Goal: Navigation & Orientation: Find specific page/section

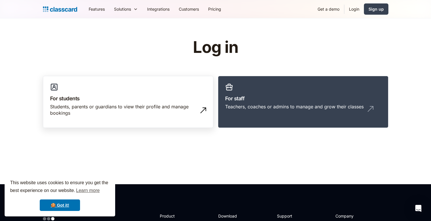
click at [153, 95] on h3 "For students" at bounding box center [128, 99] width 156 height 8
click at [58, 9] on img "home" at bounding box center [60, 9] width 34 height 8
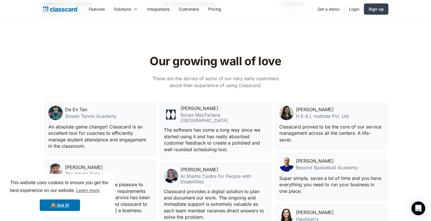
scroll to position [1476, 0]
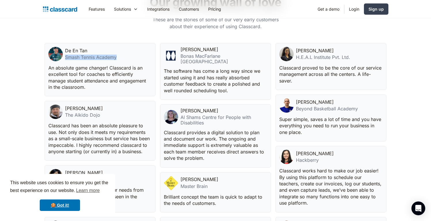
drag, startPoint x: 65, startPoint y: 51, endPoint x: 92, endPoint y: 2, distance: 55.5
click at [130, 54] on div "De En Tan Smash Tennis Academy" at bounding box center [99, 54] width 103 height 14
copy div "Smash Tennis Academy"
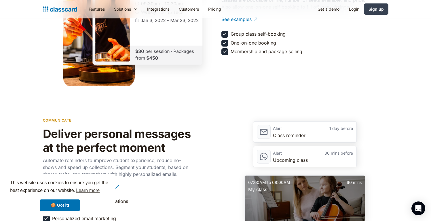
scroll to position [616, 0]
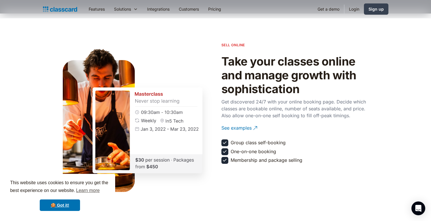
click at [226, 140] on img at bounding box center [225, 143] width 6 height 6
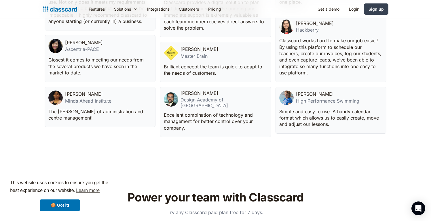
scroll to position [1895, 0]
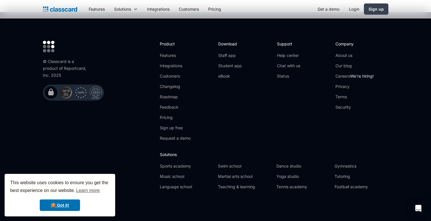
click at [336, 178] on div "Tutoring" at bounding box center [361, 179] width 54 height 10
click at [341, 175] on link "Tutoring" at bounding box center [361, 177] width 54 height 6
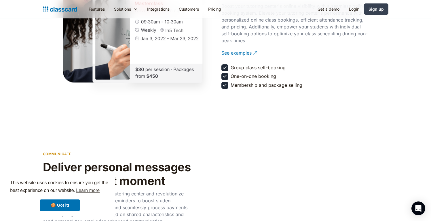
scroll to position [734, 0]
